Goal: Information Seeking & Learning: Learn about a topic

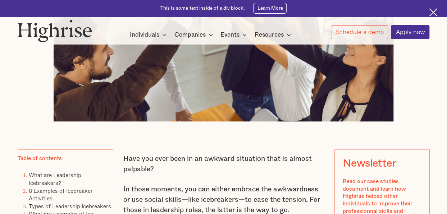
scroll to position [360, 0]
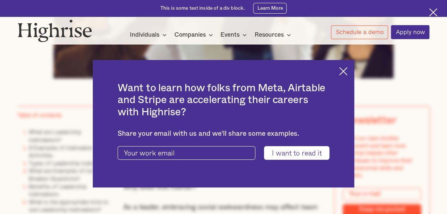
click at [343, 70] on div "Want to learn how folks from Meta, Airtable and Stripe are accelerating their c…" at bounding box center [224, 124] width 262 height 128
click at [346, 71] on img at bounding box center [343, 71] width 8 height 8
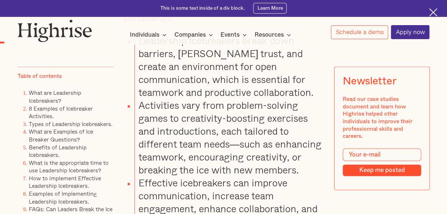
scroll to position [648, 0]
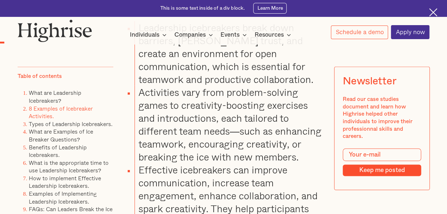
click at [45, 109] on link "8 Examples of Icebreaker Activities." at bounding box center [60, 112] width 64 height 17
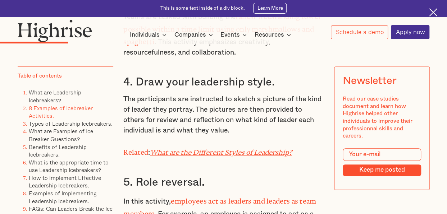
scroll to position [1670, 0]
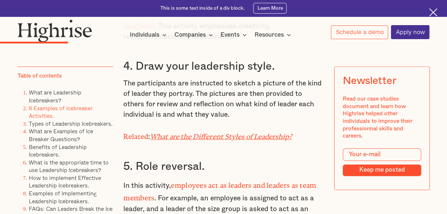
click at [248, 137] on em "What are the Different Styles of Leadership?" at bounding box center [221, 135] width 142 height 5
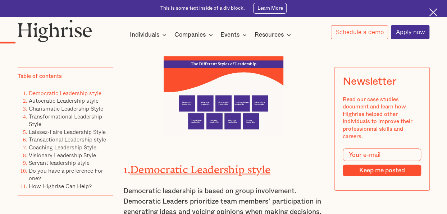
scroll to position [720, 0]
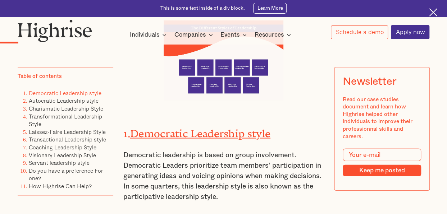
drag, startPoint x: 218, startPoint y: 74, endPoint x: 206, endPoint y: 77, distance: 12.7
click at [206, 77] on img at bounding box center [224, 61] width 120 height 80
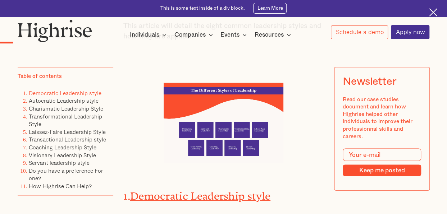
scroll to position [648, 0]
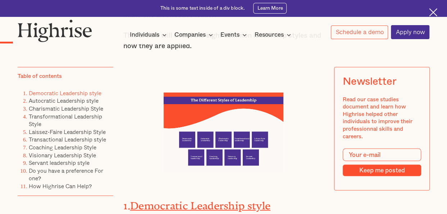
drag, startPoint x: 151, startPoint y: 87, endPoint x: 239, endPoint y: 107, distance: 90.4
drag, startPoint x: 239, startPoint y: 107, endPoint x: 222, endPoint y: 119, distance: 20.6
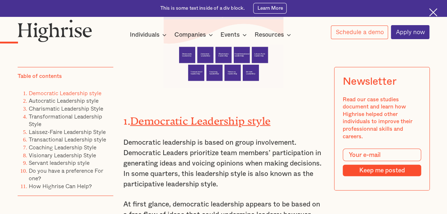
scroll to position [684, 0]
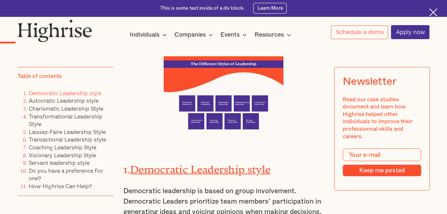
drag, startPoint x: 118, startPoint y: 161, endPoint x: 149, endPoint y: 163, distance: 30.3
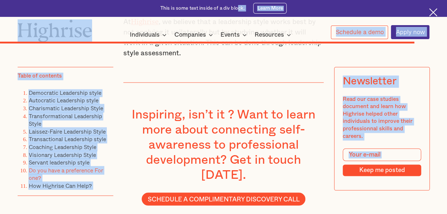
scroll to position [5841, 0]
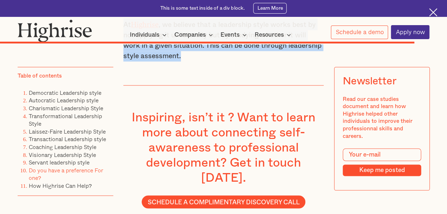
drag, startPoint x: 122, startPoint y: 159, endPoint x: 239, endPoint y: 75, distance: 144.5
drag, startPoint x: 239, startPoint y: 75, endPoint x: 199, endPoint y: 56, distance: 44.1
copy div "1. Loremipsum Dolorsitam conse Adipiscing elitseddoe te incid ut labor etdolore…"
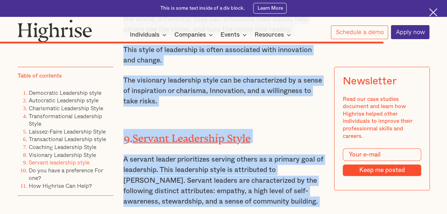
scroll to position [5301, 0]
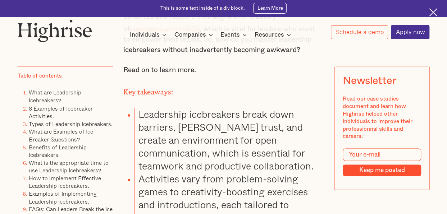
scroll to position [576, 0]
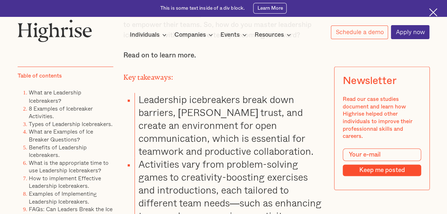
click at [97, 100] on li "What are Leadership Icebreakers?" at bounding box center [70, 96] width 85 height 15
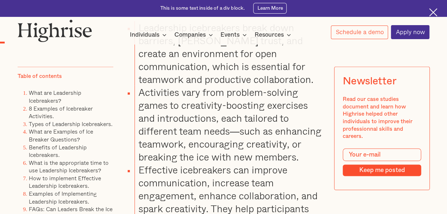
scroll to position [684, 0]
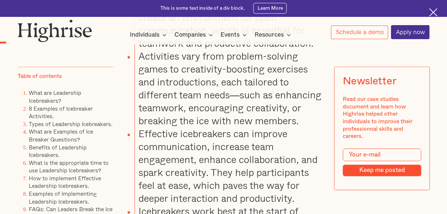
drag, startPoint x: 14, startPoint y: 96, endPoint x: 27, endPoint y: 99, distance: 12.8
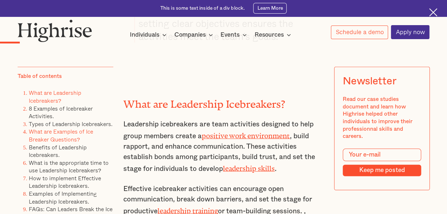
scroll to position [936, 0]
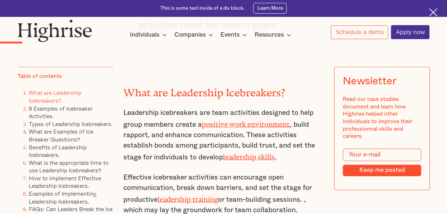
click at [107, 113] on li "8 Examples of Icebreaker Activities." at bounding box center [70, 112] width 85 height 15
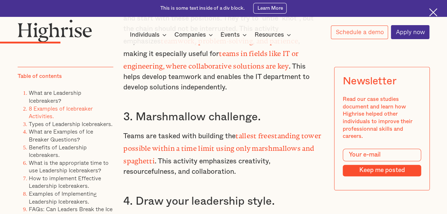
scroll to position [1596, 0]
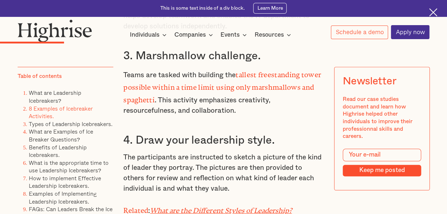
click at [113, 213] on li "FAQs: Can Leaders Break the Ice in an Informal Setting?" at bounding box center [70, 213] width 85 height 15
click at [100, 207] on link "FAQs: Can Leaders Break the Ice in an Informal Setting?" at bounding box center [70, 213] width 84 height 17
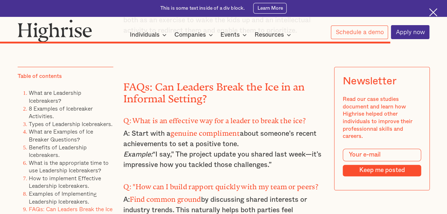
scroll to position [6811, 0]
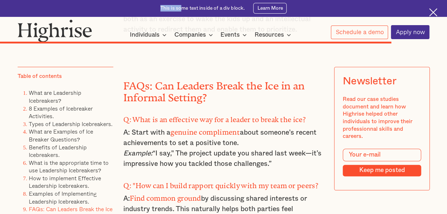
drag, startPoint x: 131, startPoint y: 9, endPoint x: 181, endPoint y: 5, distance: 50.5
click at [181, 5] on div "This is some text inside of a div block. Learn More" at bounding box center [223, 8] width 447 height 17
click at [38, 131] on link "What are Examples of Ice Breaker Questions?" at bounding box center [60, 135] width 64 height 17
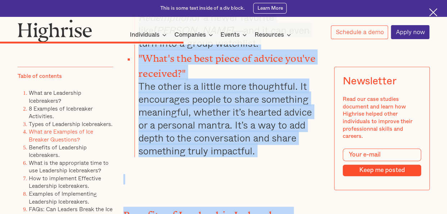
scroll to position [3537, 0]
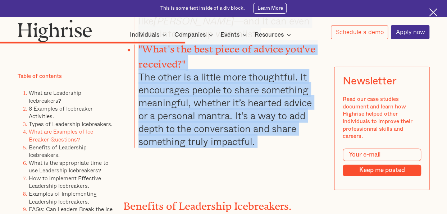
drag, startPoint x: 140, startPoint y: 94, endPoint x: 254, endPoint y: 119, distance: 117.2
drag, startPoint x: 254, startPoint y: 119, endPoint x: 221, endPoint y: 92, distance: 42.9
copy div "If you could have any superpower, what would it be and why?" The" one" always p…"
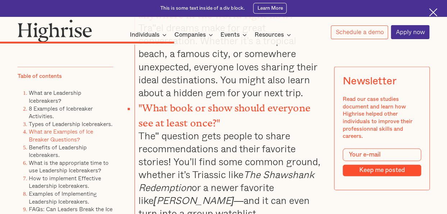
scroll to position [6880, 0]
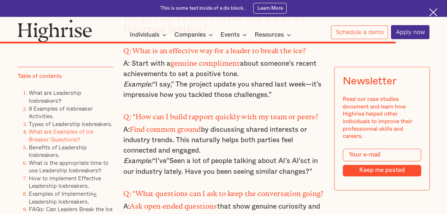
scroll to position [1596, 0]
